Goal: Task Accomplishment & Management: Manage account settings

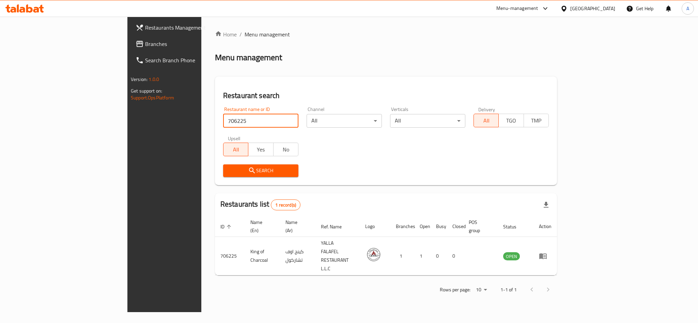
click at [223, 125] on input "706225" at bounding box center [260, 121] width 75 height 14
paste input "850313"
type input "850313"
click at [229, 171] on span "Search" at bounding box center [261, 171] width 64 height 9
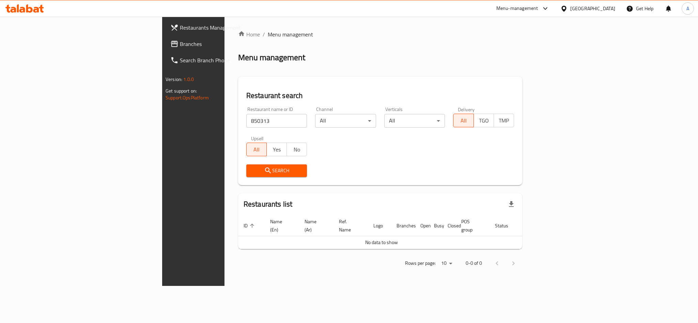
click at [180, 45] on span "Branches" at bounding box center [226, 44] width 93 height 8
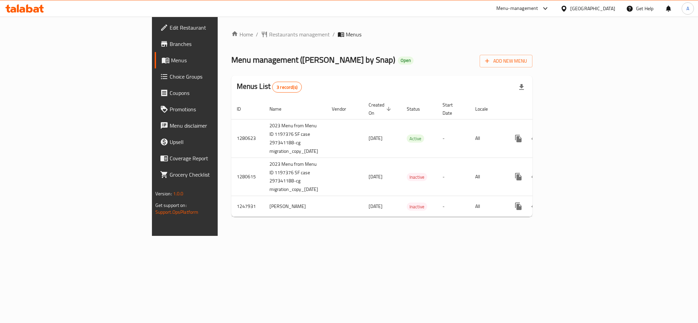
click at [170, 77] on span "Choice Groups" at bounding box center [216, 77] width 93 height 8
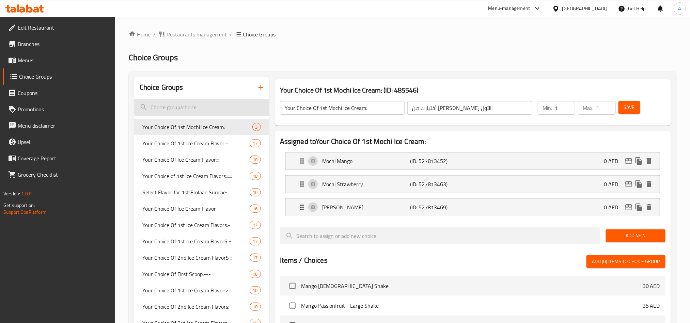
click at [218, 106] on input "search" at bounding box center [201, 107] width 135 height 17
paste input "Flavor of the Month – Caramel Churro Espresso"
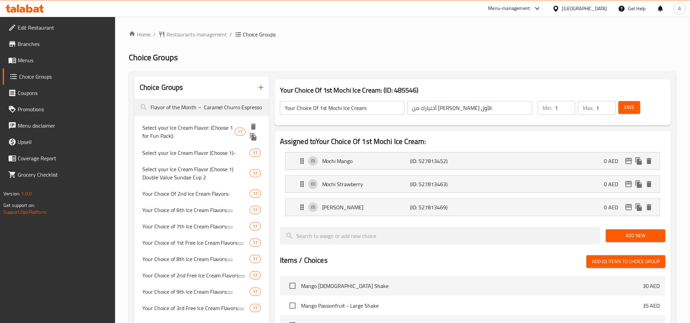
type input "Flavor of the Month – Caramel Churro Espresso"
click at [193, 131] on span "Select your Ice Cream Flavor: (Choose 1 for Fun Pack):" at bounding box center [188, 132] width 92 height 16
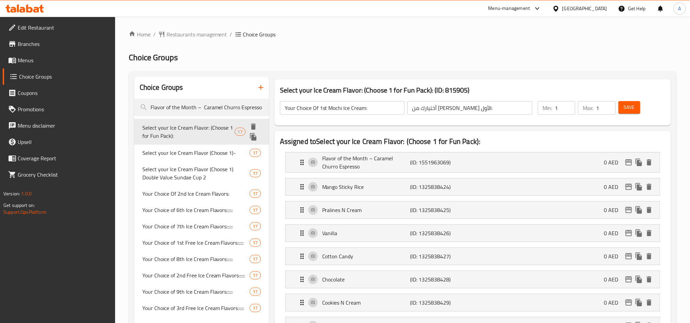
type input "Select your Ice Cream Flavor: (Choose 1 for Fun Pack):"
type input ":اختر نكهة الآيس كريم المفضلة لديك: اختر 1 للحصول على عبوة المرح"
click at [212, 128] on span "Select your Ice Cream Flavor: (Choose 1 for Fun Pack):" at bounding box center [188, 132] width 92 height 16
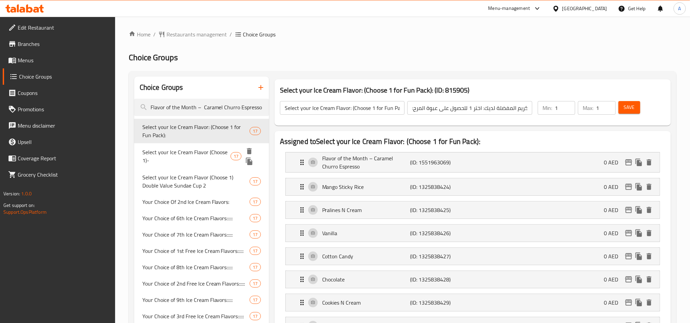
click at [204, 155] on span "Select your Ice Cream Flavor (Choose 1)-" at bounding box center [186, 156] width 88 height 16
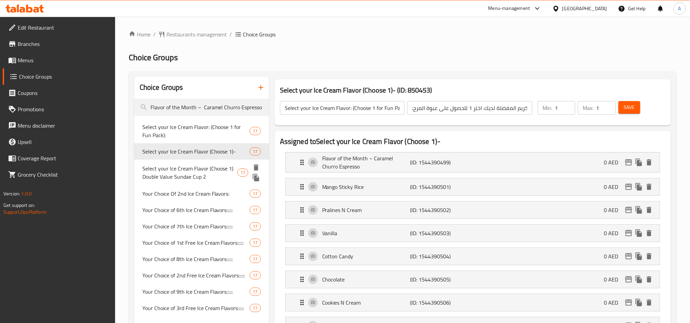
type input "Select your Ice Cream Flavor (Choose 1)-"
type input "اختر نكهة الآيس كريم المفضلة لديك (اختر 1)"
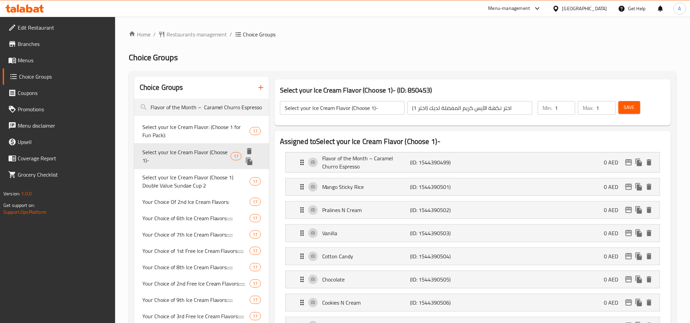
click at [222, 154] on span "Select your Ice Cream Flavor (Choose 1)-" at bounding box center [186, 156] width 88 height 16
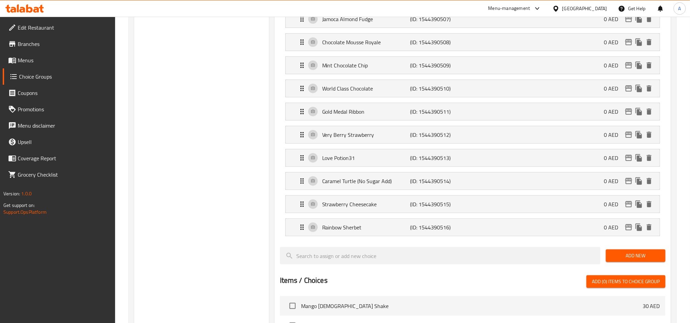
scroll to position [307, 0]
click at [447, 268] on div at bounding box center [440, 256] width 326 height 23
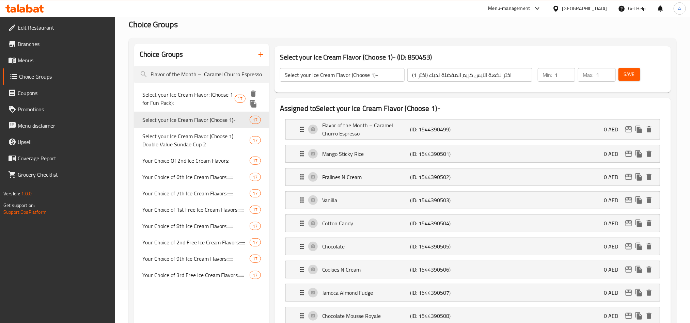
scroll to position [51, 0]
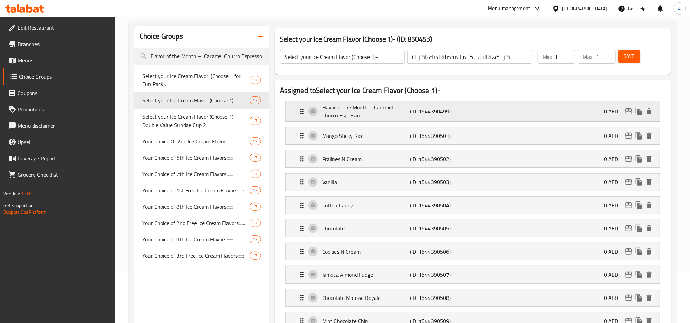
click at [468, 111] on p "(ID: 1544390499)" at bounding box center [439, 111] width 59 height 8
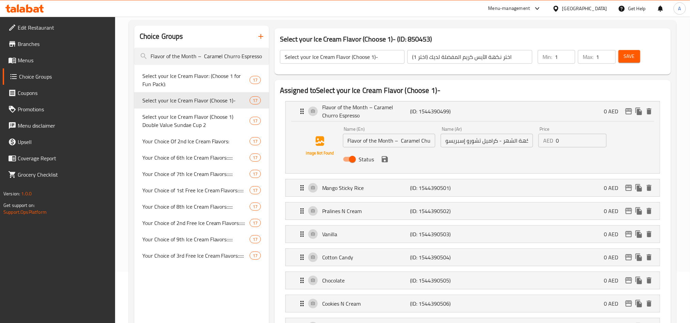
click at [25, 9] on icon at bounding box center [22, 10] width 6 height 6
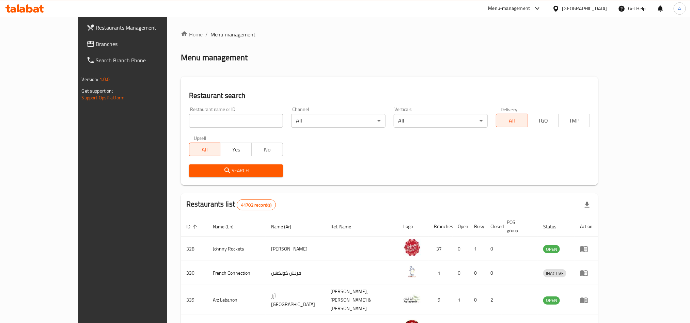
click at [214, 127] on input "search" at bounding box center [236, 121] width 94 height 14
paste input "10756"
type input "10756"
click at [195, 170] on span "Search" at bounding box center [236, 171] width 83 height 9
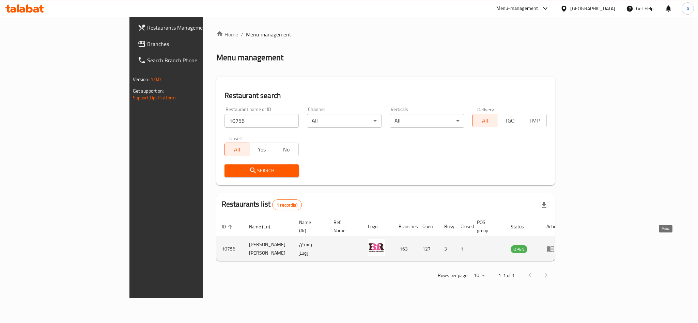
click at [553, 248] on icon "enhanced table" at bounding box center [552, 249] width 2 height 3
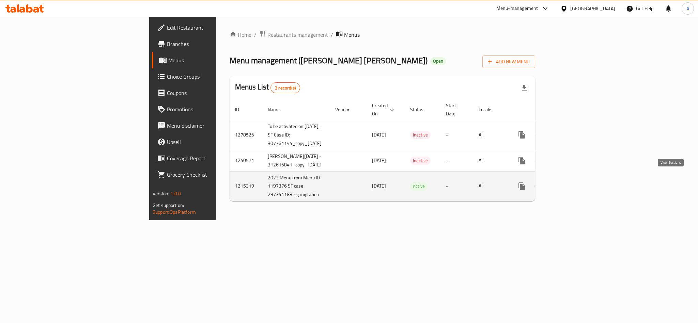
click at [579, 178] on link "enhanced table" at bounding box center [571, 186] width 16 height 16
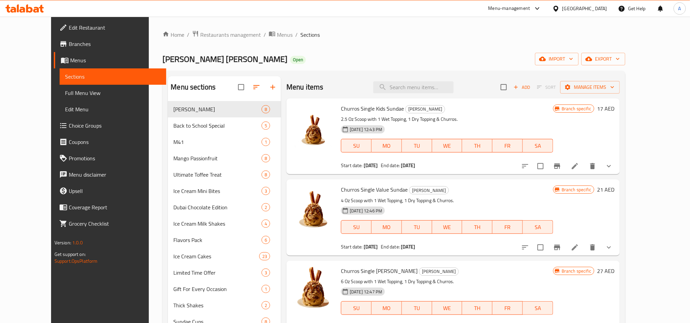
click at [69, 127] on span "Choice Groups" at bounding box center [115, 126] width 92 height 8
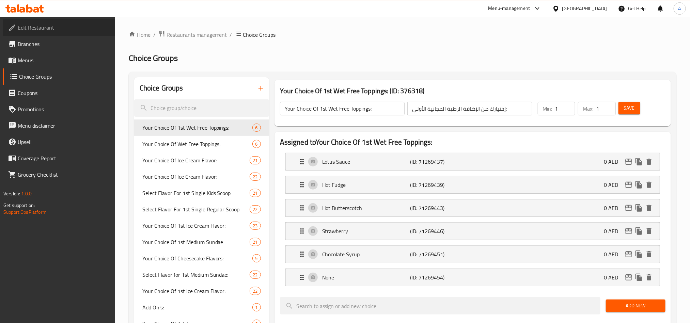
click at [48, 27] on span "Edit Restaurant" at bounding box center [64, 28] width 92 height 8
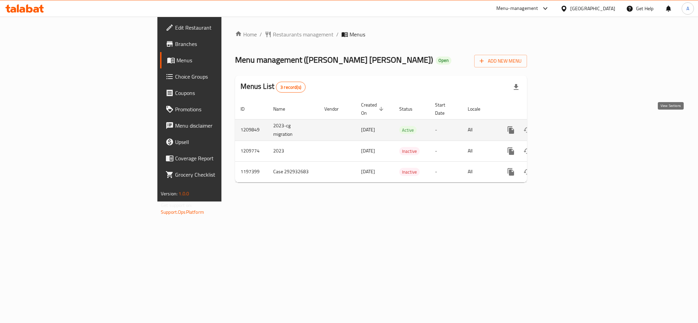
click at [564, 126] on icon "enhanced table" at bounding box center [560, 130] width 8 height 8
